Goal: Transaction & Acquisition: Purchase product/service

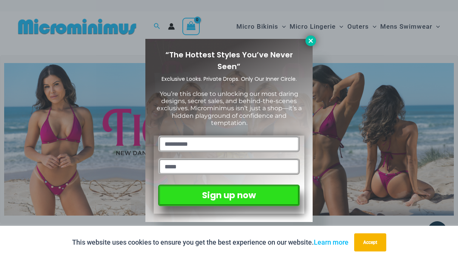
click at [309, 40] on icon at bounding box center [311, 40] width 7 height 7
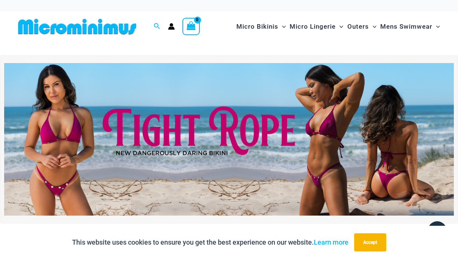
click at [198, 127] on img at bounding box center [229, 139] width 450 height 153
click at [220, 126] on img at bounding box center [229, 139] width 450 height 153
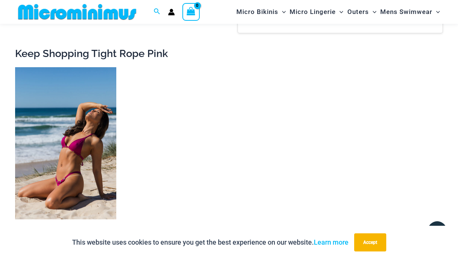
scroll to position [1225, 0]
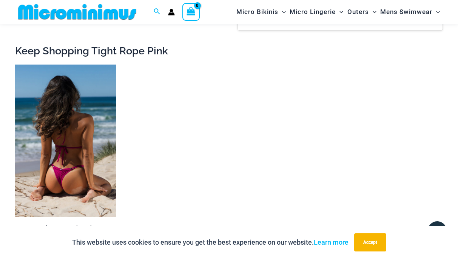
click at [63, 123] on img at bounding box center [65, 141] width 101 height 152
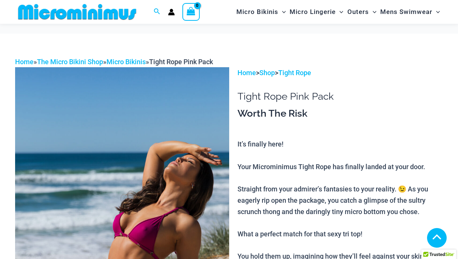
scroll to position [320, 0]
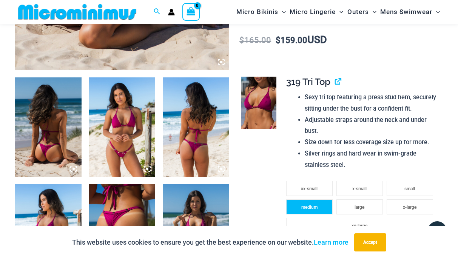
click at [315, 205] on span "medium" at bounding box center [309, 207] width 16 height 5
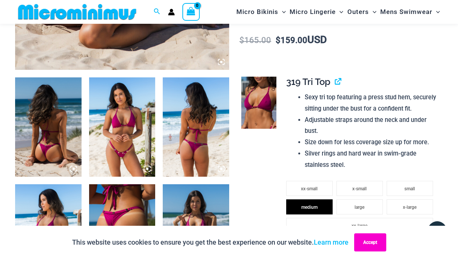
click at [362, 244] on button "Accept" at bounding box center [370, 242] width 32 height 18
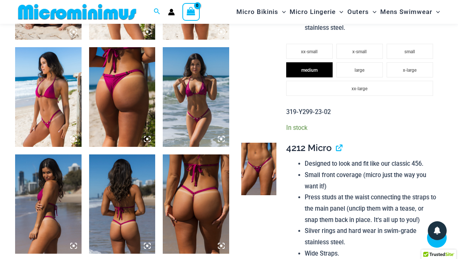
scroll to position [458, 0]
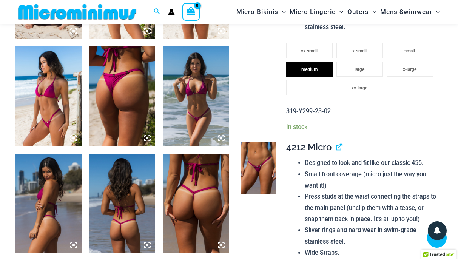
click at [111, 90] on img at bounding box center [122, 95] width 66 height 99
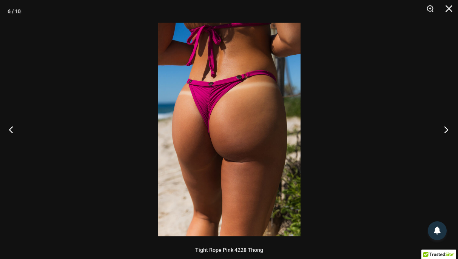
click at [447, 130] on button "Next" at bounding box center [444, 130] width 28 height 38
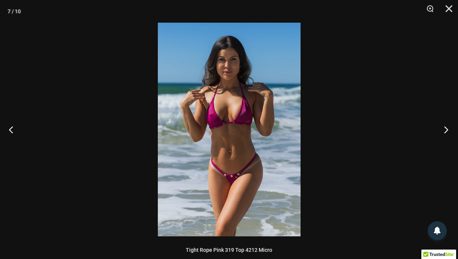
click at [447, 130] on button "Next" at bounding box center [444, 130] width 28 height 38
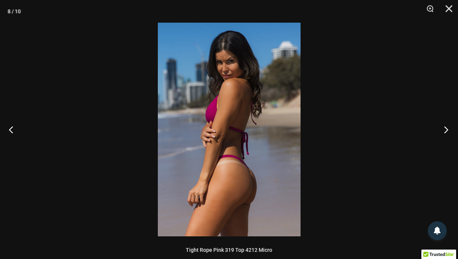
click at [447, 130] on button "Next" at bounding box center [444, 130] width 28 height 38
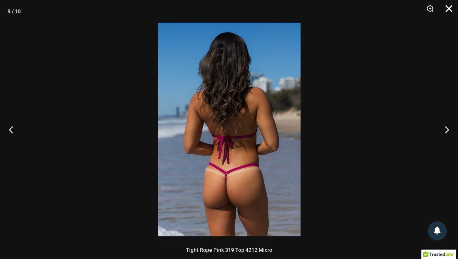
click at [448, 9] on button "Close" at bounding box center [446, 11] width 19 height 23
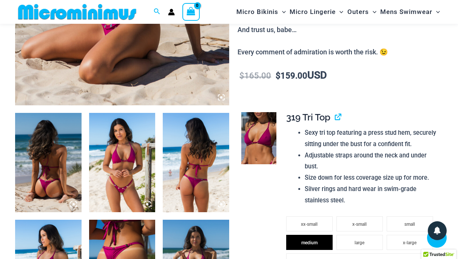
scroll to position [288, 0]
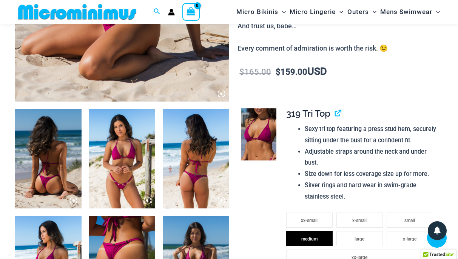
click at [50, 179] on img at bounding box center [48, 158] width 66 height 99
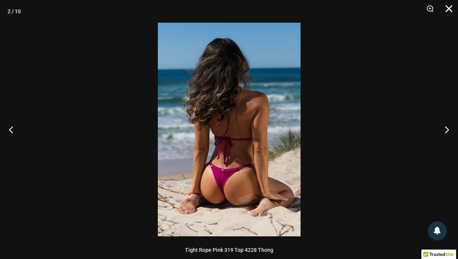
click at [448, 9] on button "Close" at bounding box center [446, 11] width 19 height 23
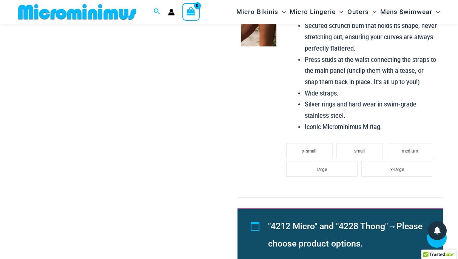
scroll to position [832, 0]
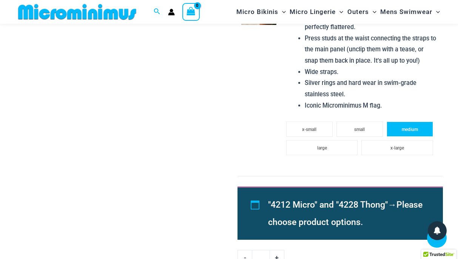
click at [406, 127] on span "medium" at bounding box center [410, 129] width 16 height 5
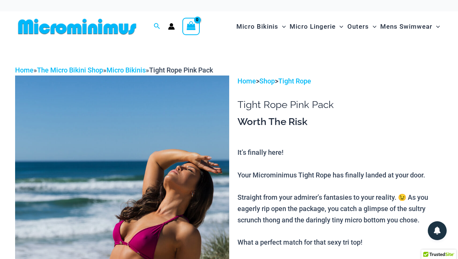
scroll to position [0, 0]
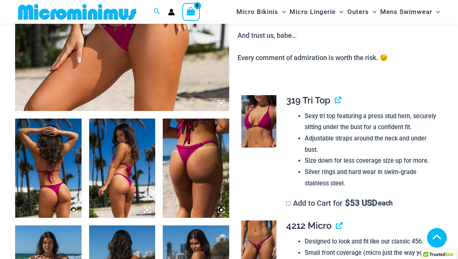
scroll to position [279, 0]
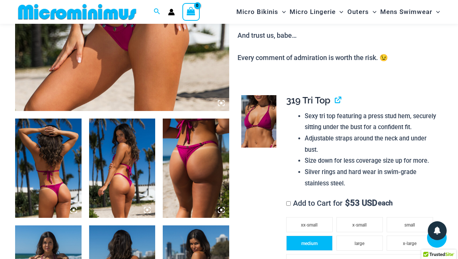
click at [320, 236] on li "medium" at bounding box center [309, 243] width 46 height 15
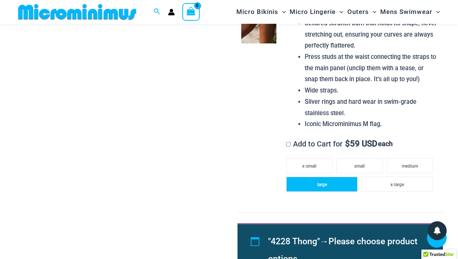
scroll to position [775, 0]
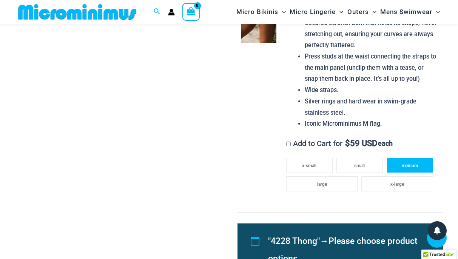
click at [408, 163] on span "medium" at bounding box center [410, 165] width 16 height 5
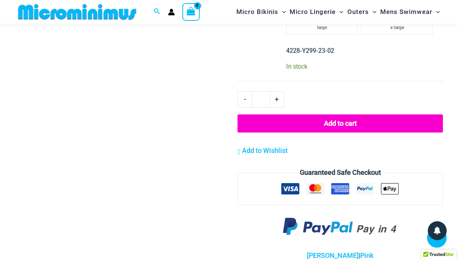
scroll to position [942, 0]
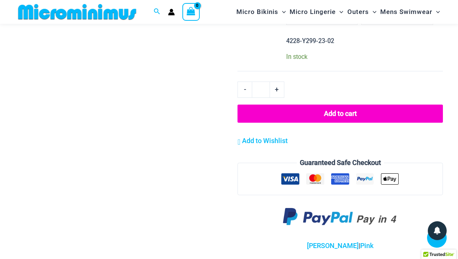
click at [330, 105] on button "Add to cart" at bounding box center [341, 114] width 206 height 18
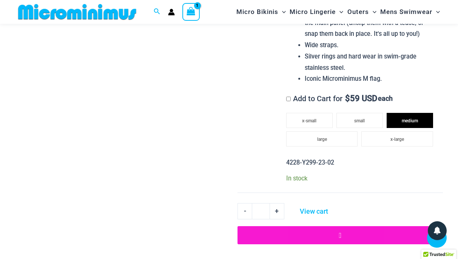
scroll to position [31, 0]
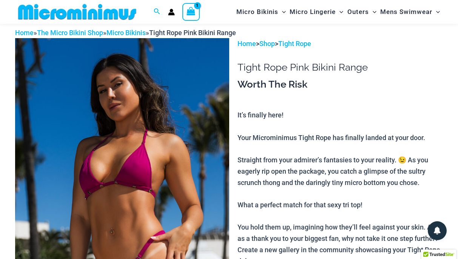
click at [193, 14] on icon "View Shopping Cart, 1 items" at bounding box center [191, 11] width 9 height 9
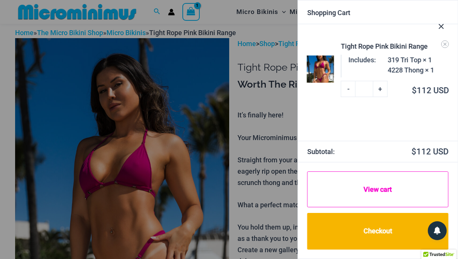
click at [371, 189] on link "View cart" at bounding box center [378, 190] width 141 height 36
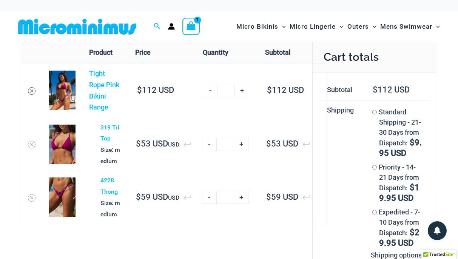
click at [30, 89] on icon "Remove Tight Rope Pink Bikini Range from cart" at bounding box center [31, 90] width 5 height 5
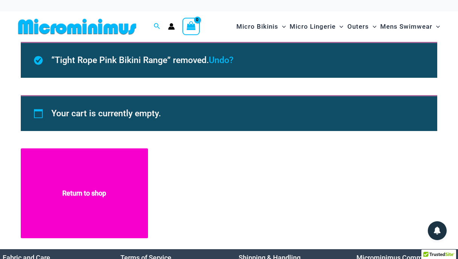
click at [89, 197] on link "Return to shop" at bounding box center [84, 193] width 127 height 90
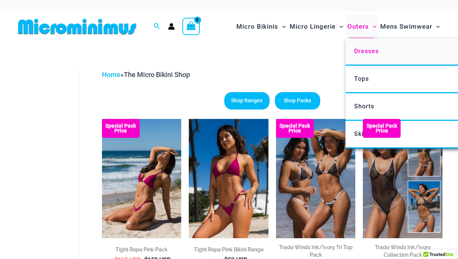
click at [361, 51] on span "Dresses" at bounding box center [366, 51] width 25 height 7
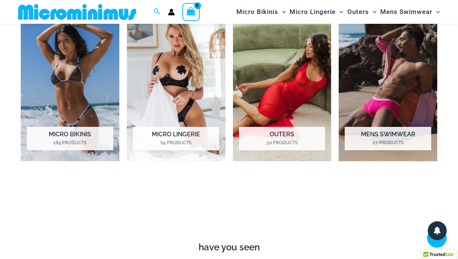
scroll to position [528, 0]
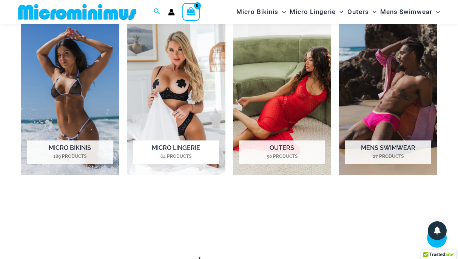
click at [176, 90] on img "Visit product category Micro Lingerie" at bounding box center [176, 98] width 99 height 153
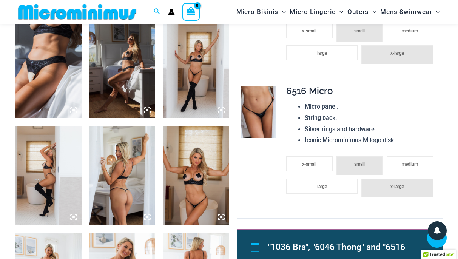
scroll to position [598, 0]
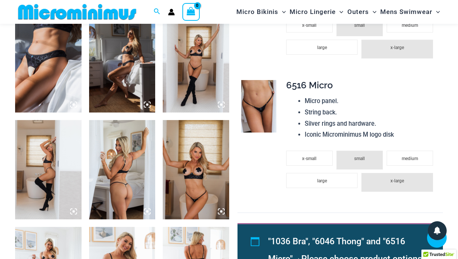
click at [128, 82] on img at bounding box center [122, 62] width 66 height 99
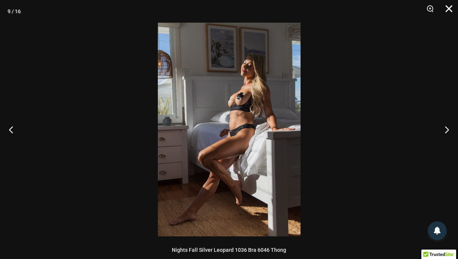
click at [448, 6] on button "Close" at bounding box center [446, 11] width 19 height 23
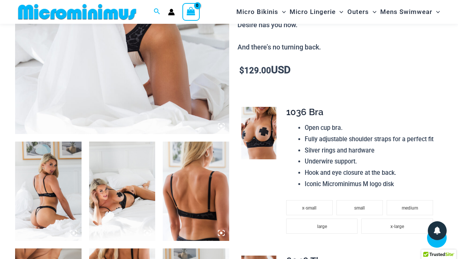
scroll to position [261, 0]
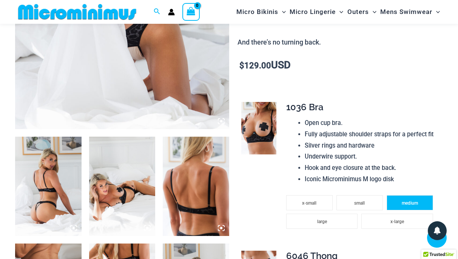
click at [411, 195] on li "medium" at bounding box center [410, 202] width 46 height 15
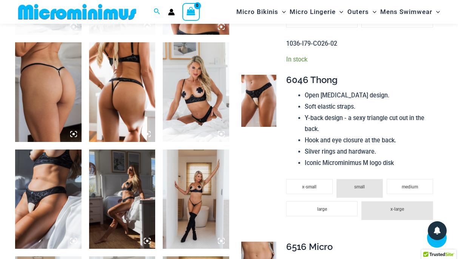
scroll to position [461, 0]
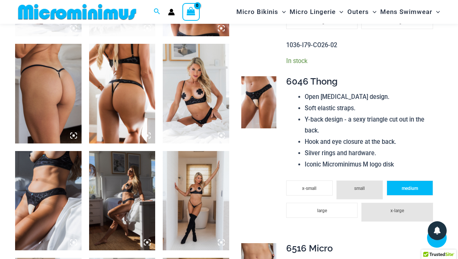
click at [402, 186] on span "medium" at bounding box center [410, 188] width 16 height 5
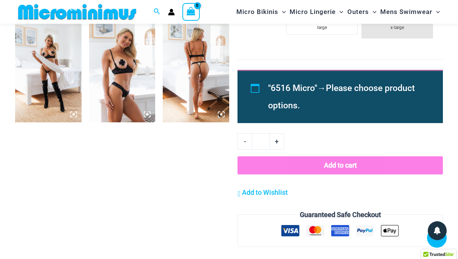
scroll to position [804, 0]
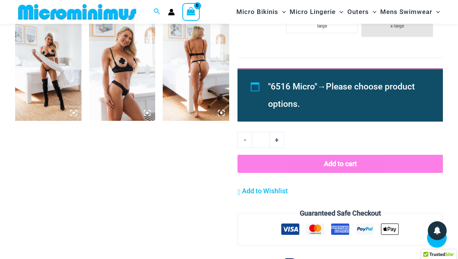
click at [341, 157] on button "Add to cart" at bounding box center [341, 164] width 206 height 18
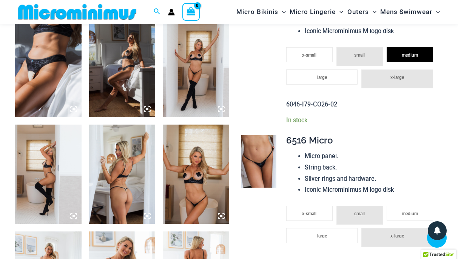
scroll to position [593, 0]
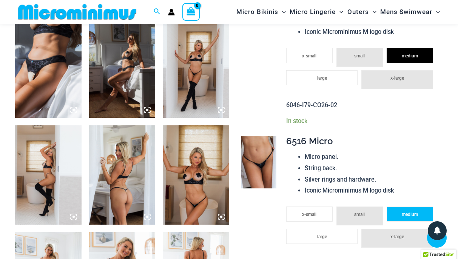
click at [400, 208] on li "medium" at bounding box center [410, 214] width 46 height 15
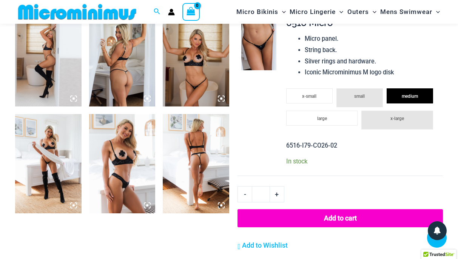
scroll to position [713, 0]
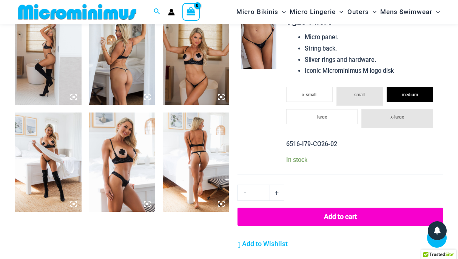
click at [346, 210] on button "Add to cart" at bounding box center [341, 217] width 206 height 18
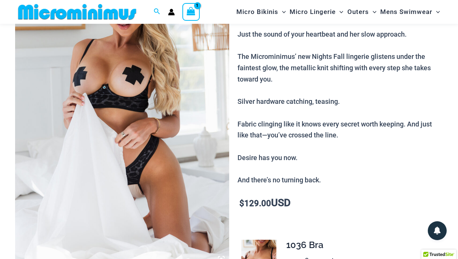
scroll to position [31, 0]
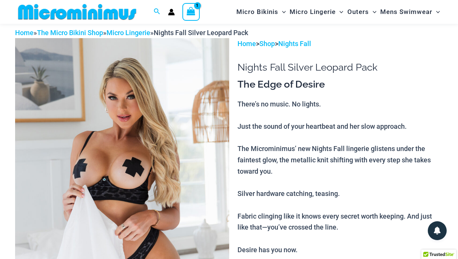
click at [194, 10] on icon "View Shopping Cart, 1 items" at bounding box center [191, 11] width 9 height 9
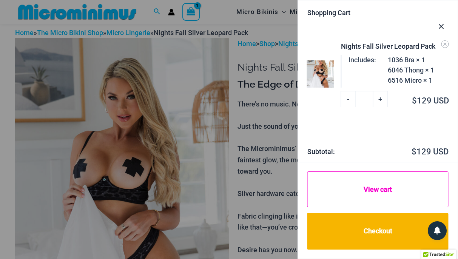
click at [378, 182] on link "View cart" at bounding box center [378, 190] width 141 height 36
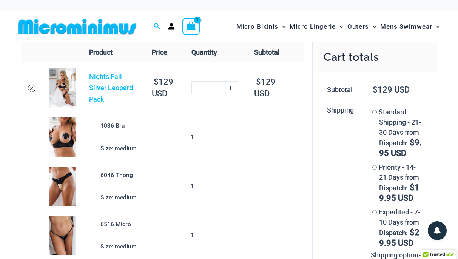
click at [31, 88] on icon "Remove Nights Fall Silver Leopard Pack from cart" at bounding box center [31, 88] width 5 height 5
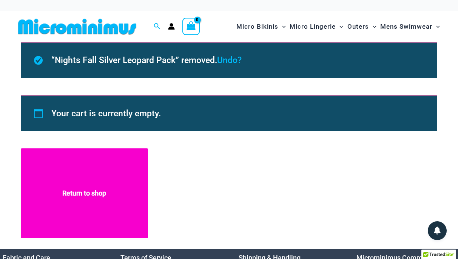
click at [78, 192] on link "Return to shop" at bounding box center [84, 193] width 127 height 90
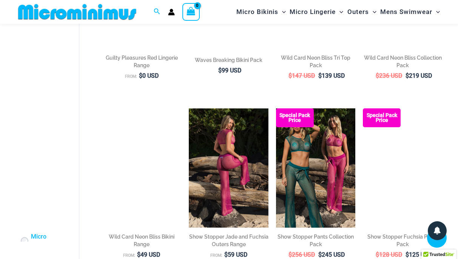
scroll to position [720, 0]
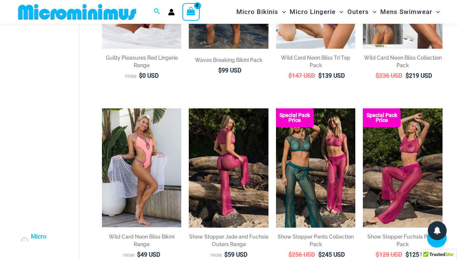
click at [236, 156] on img at bounding box center [229, 167] width 80 height 119
